Goal: Information Seeking & Learning: Learn about a topic

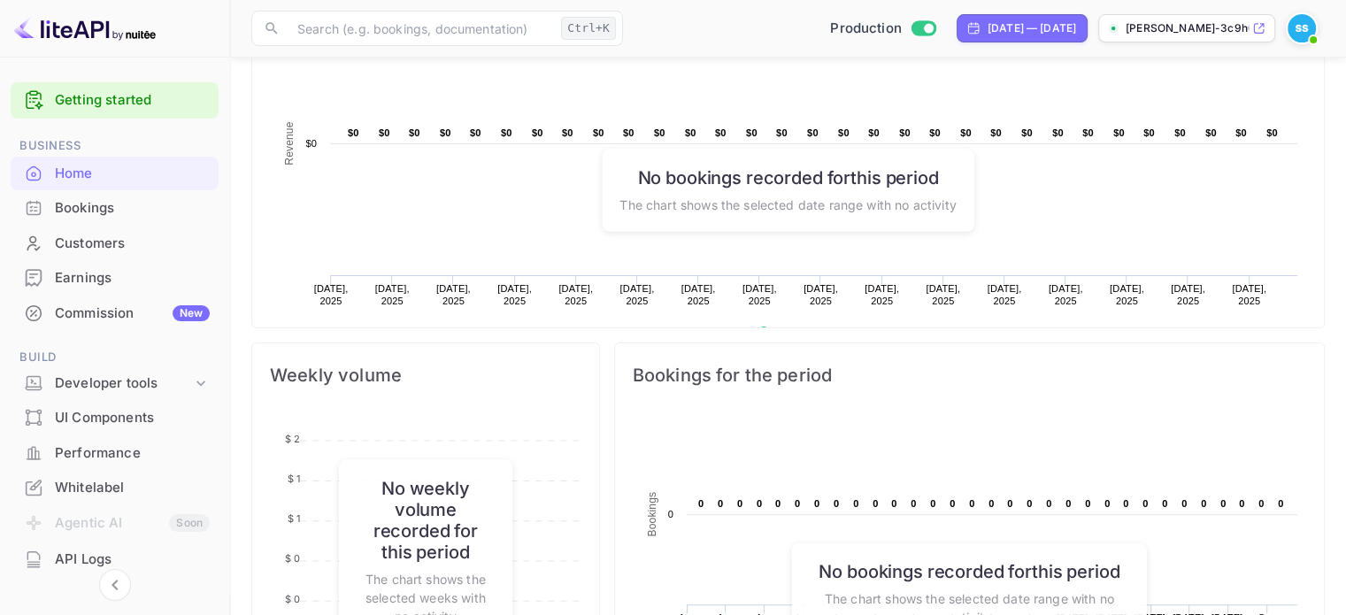
scroll to position [354, 0]
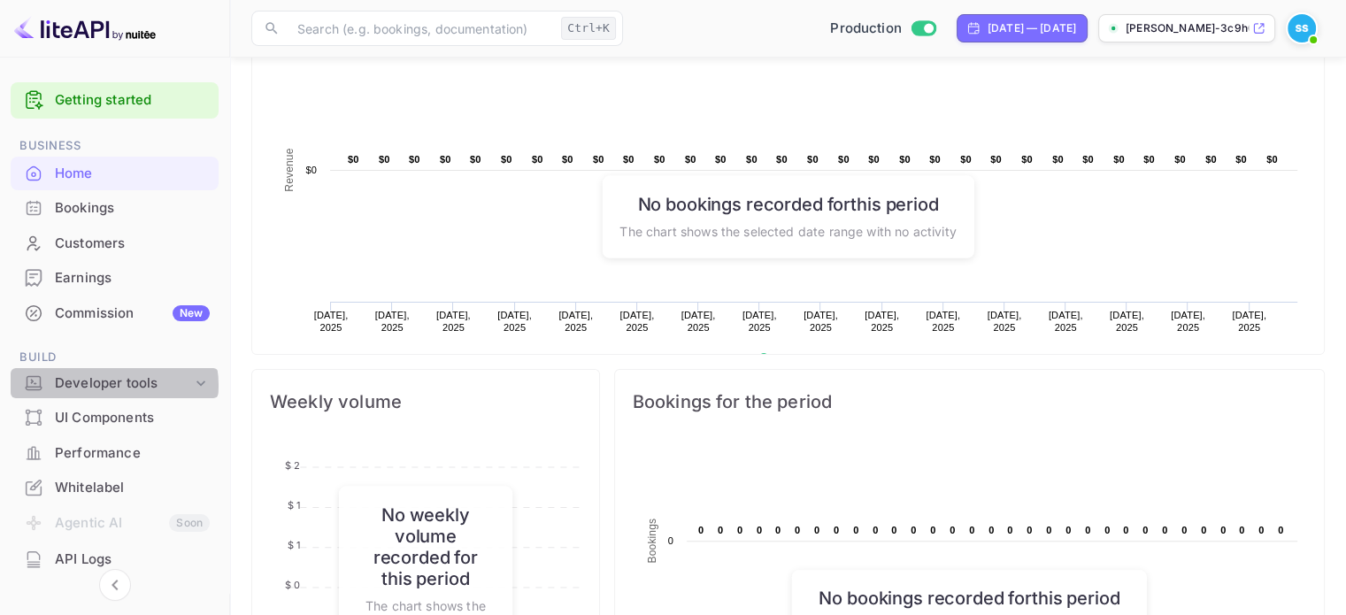
click at [113, 385] on div "Developer tools" at bounding box center [123, 384] width 137 height 20
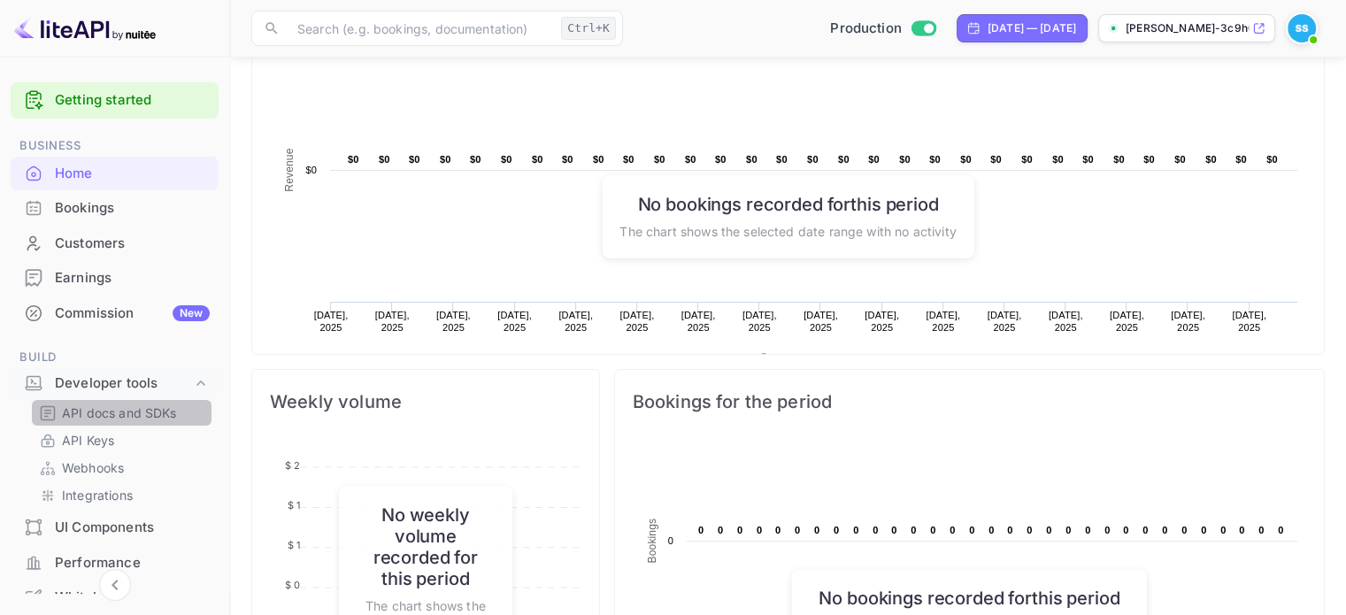
click at [133, 417] on p "API docs and SDKs" at bounding box center [119, 413] width 115 height 19
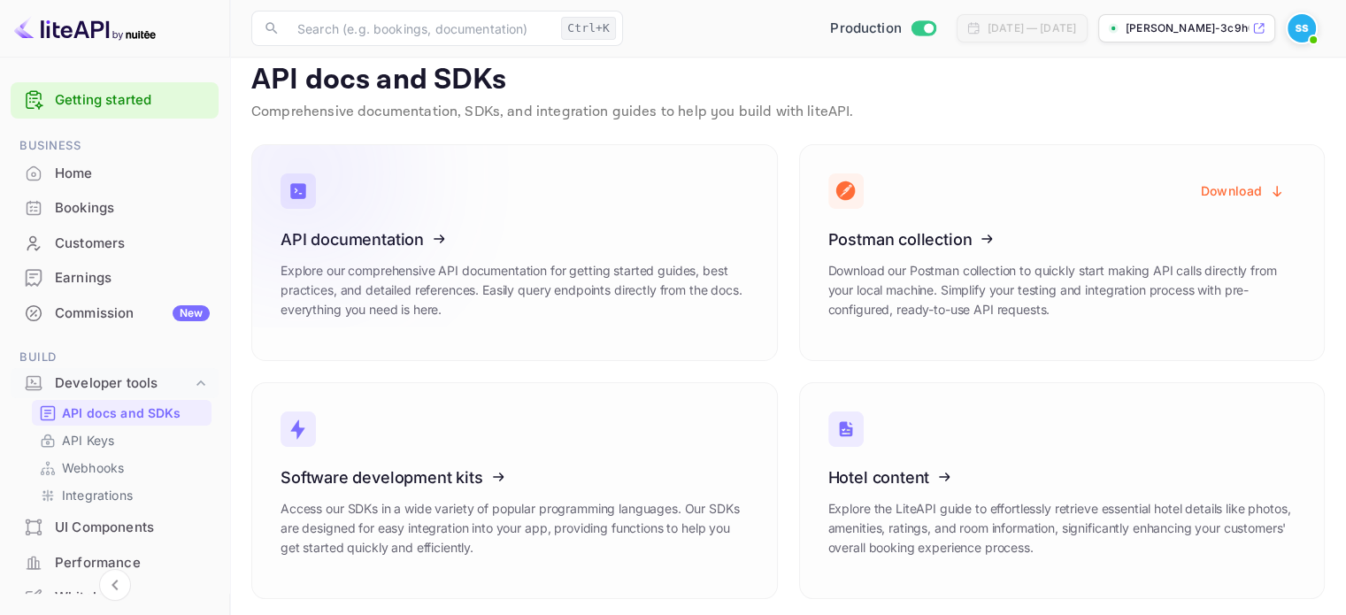
scroll to position [21, 0]
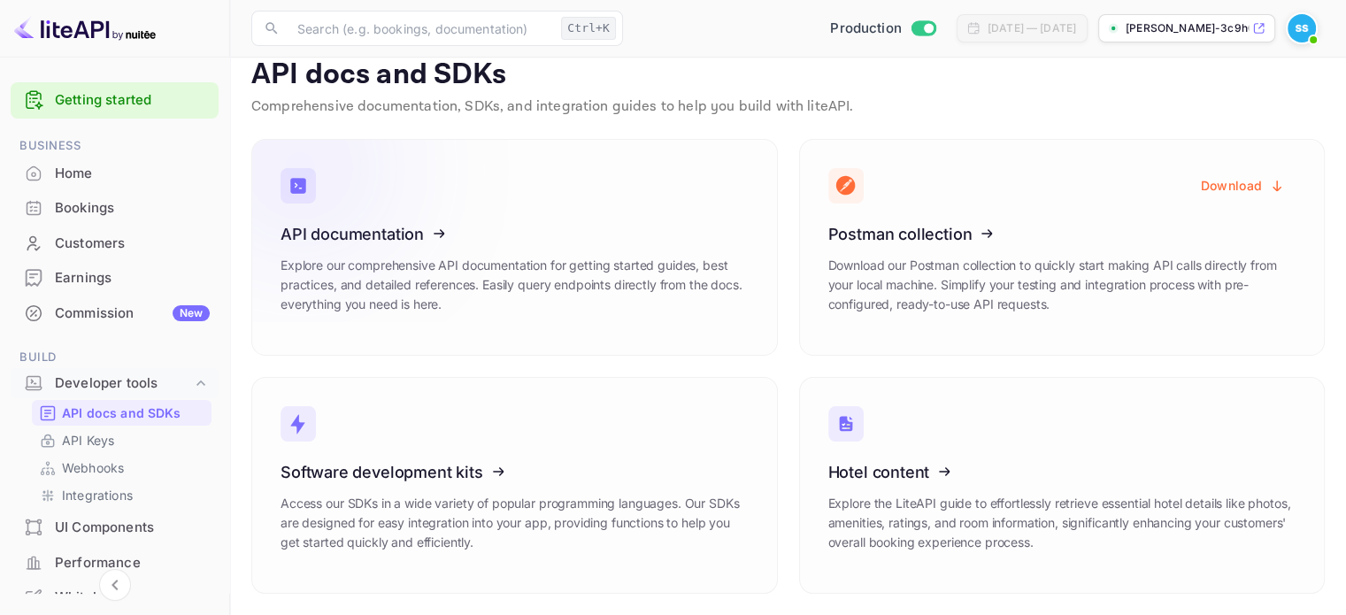
click at [442, 261] on icon at bounding box center [389, 231] width 275 height 182
click at [380, 293] on icon at bounding box center [389, 231] width 275 height 182
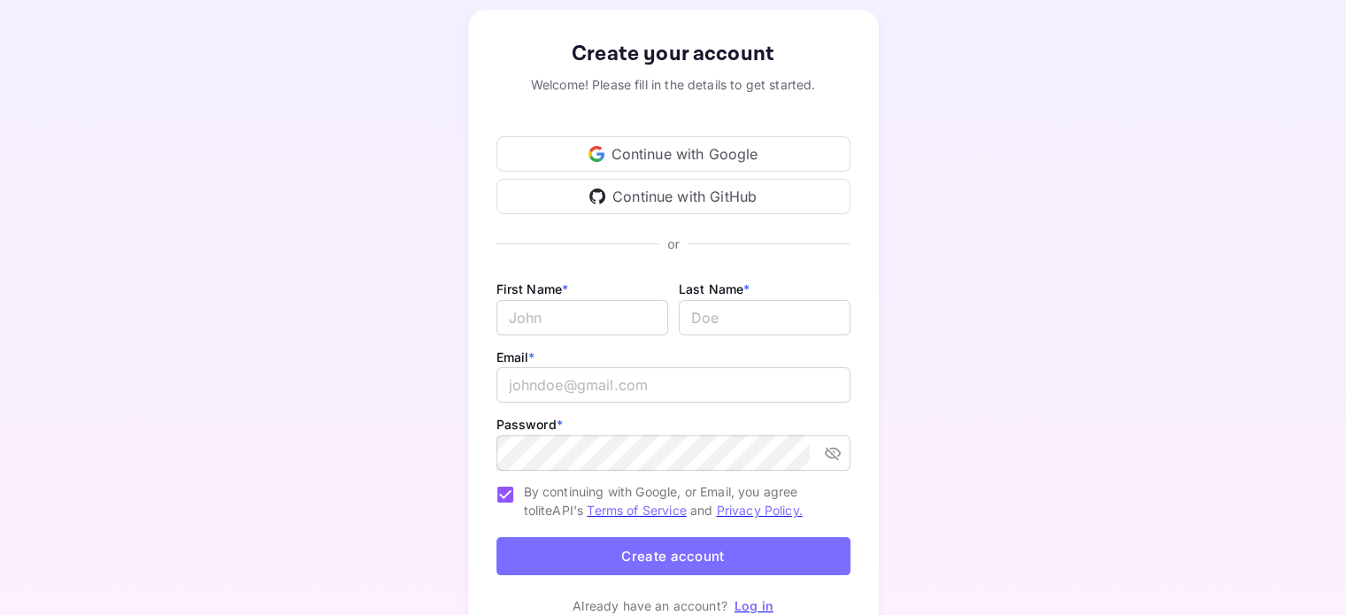
click at [687, 130] on div "Continue with Google Continue with GitHub" at bounding box center [674, 164] width 354 height 99
click at [684, 143] on div "Continue with Google" at bounding box center [674, 153] width 354 height 35
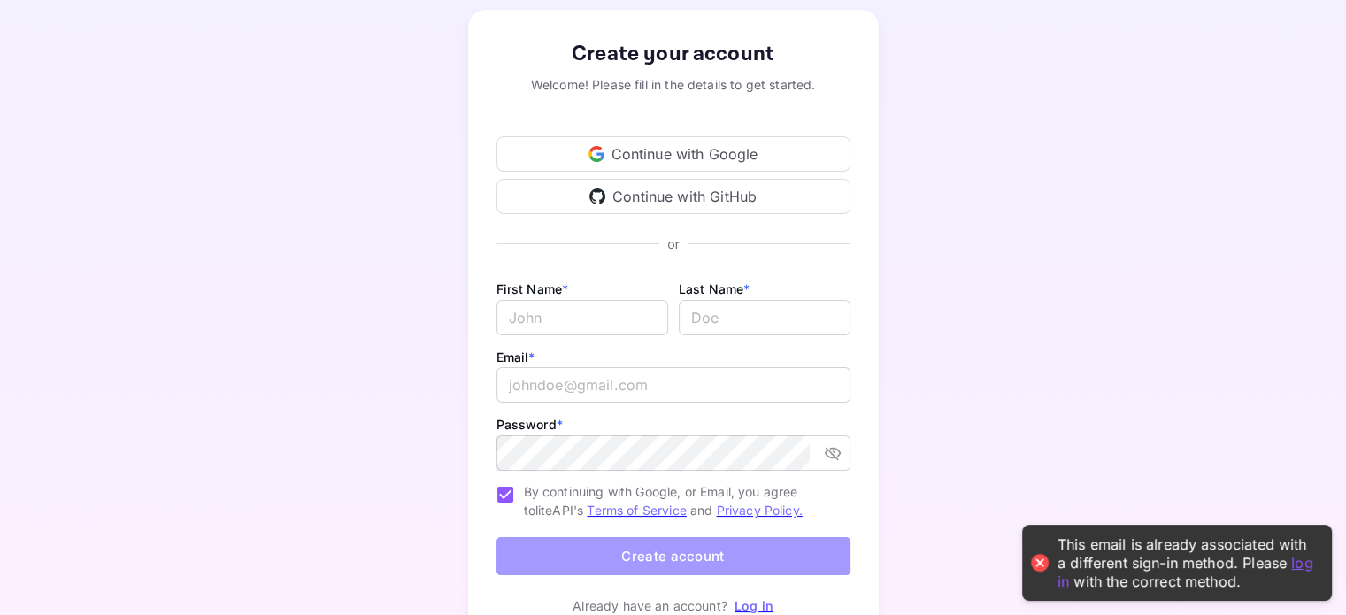
click at [712, 562] on button "Create account" at bounding box center [674, 556] width 354 height 38
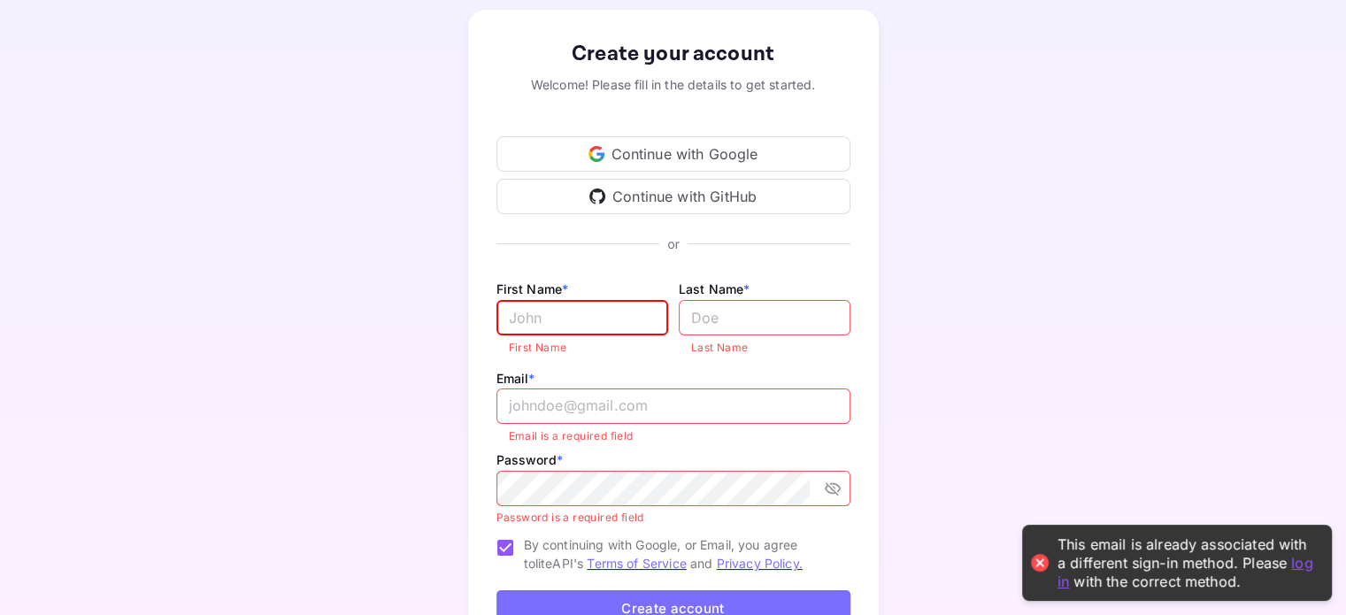
click at [694, 169] on div "Continue with Google" at bounding box center [674, 153] width 354 height 35
